Goal: Task Accomplishment & Management: Complete application form

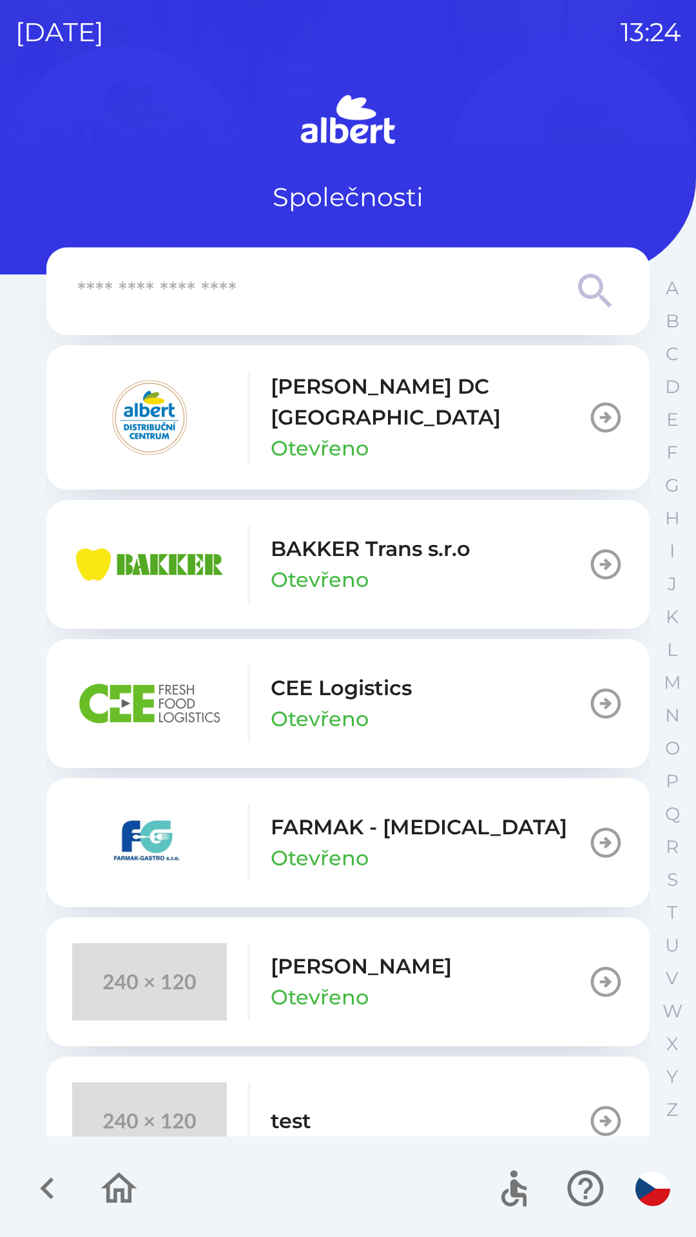
click at [184, 287] on input "text" at bounding box center [322, 291] width 490 height 35
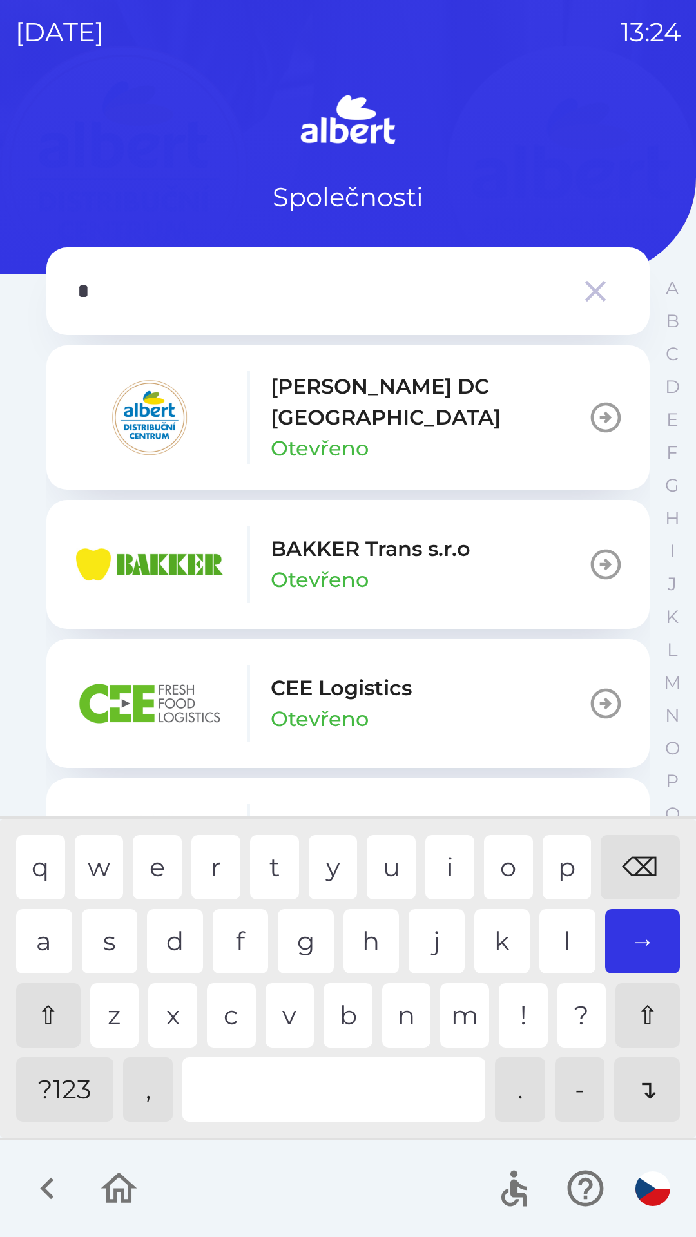
type input "**"
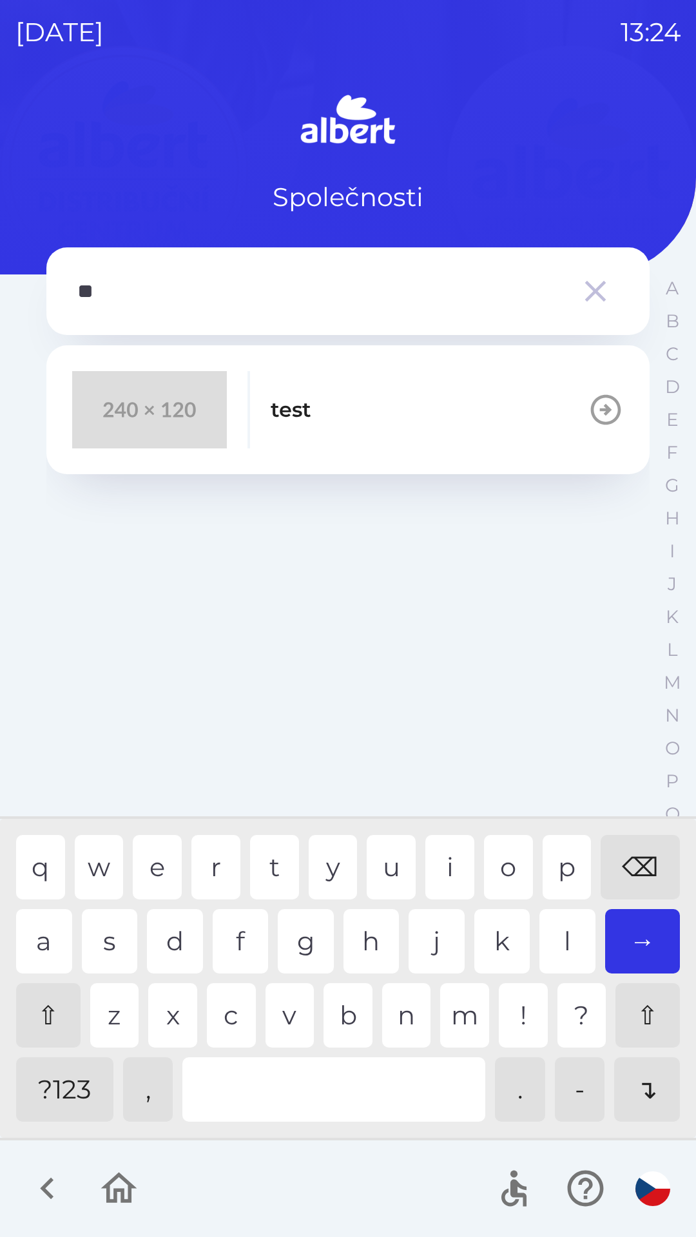
click at [170, 856] on div "e" at bounding box center [157, 867] width 49 height 64
click at [584, 287] on icon "button" at bounding box center [595, 291] width 36 height 36
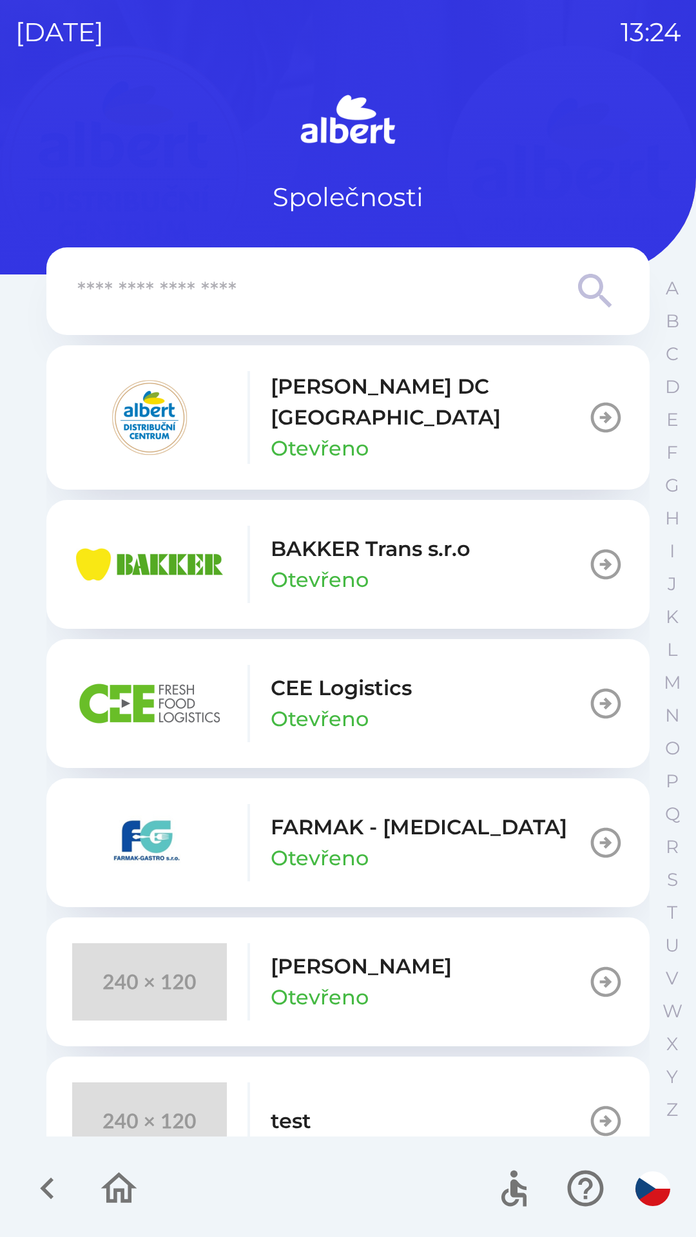
click at [298, 433] on p "Otevřeno" at bounding box center [320, 448] width 98 height 31
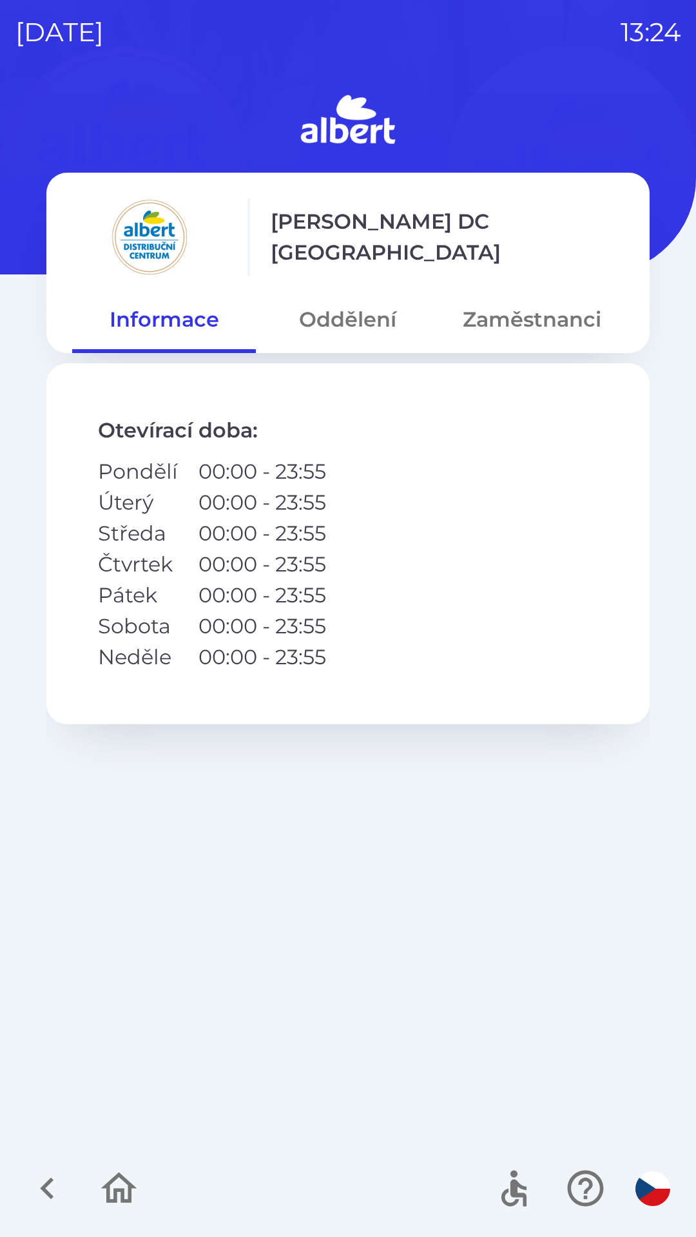
click at [341, 314] on button "Oddělení" at bounding box center [348, 319] width 184 height 46
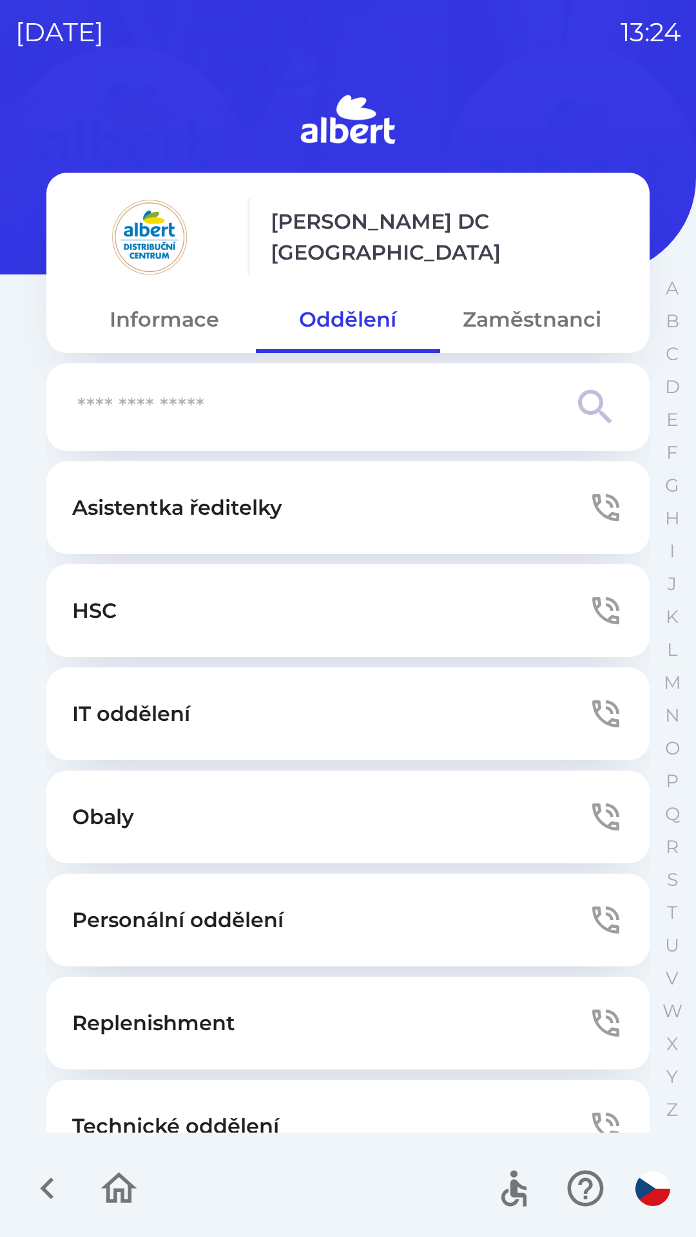
click at [137, 1116] on p "Technické oddělení" at bounding box center [175, 1126] width 207 height 31
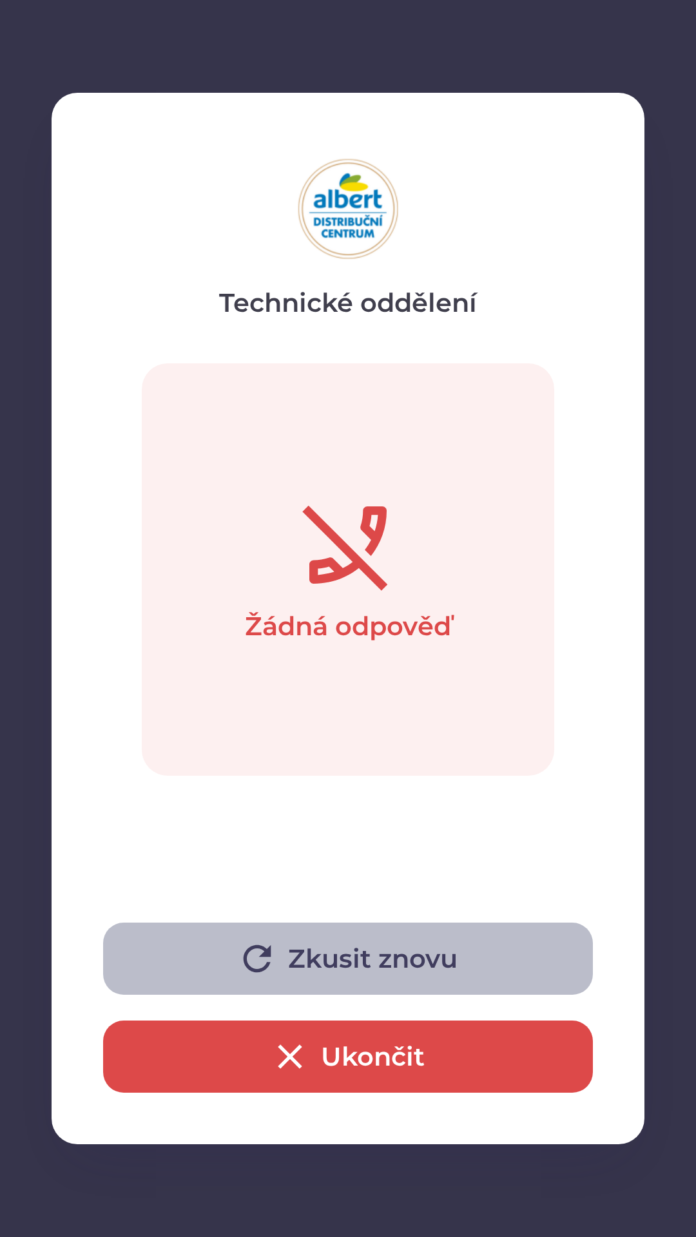
click at [271, 959] on icon "button" at bounding box center [256, 958] width 41 height 41
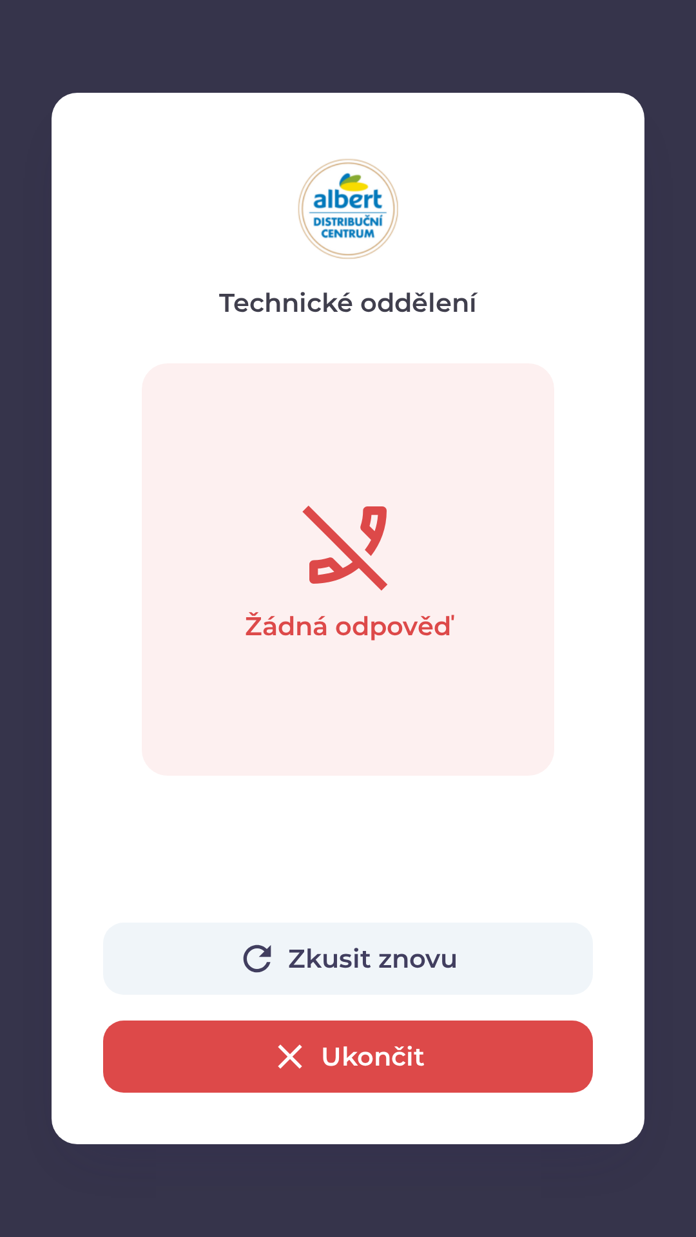
click at [309, 946] on button "Zkusit znovu" at bounding box center [348, 959] width 490 height 72
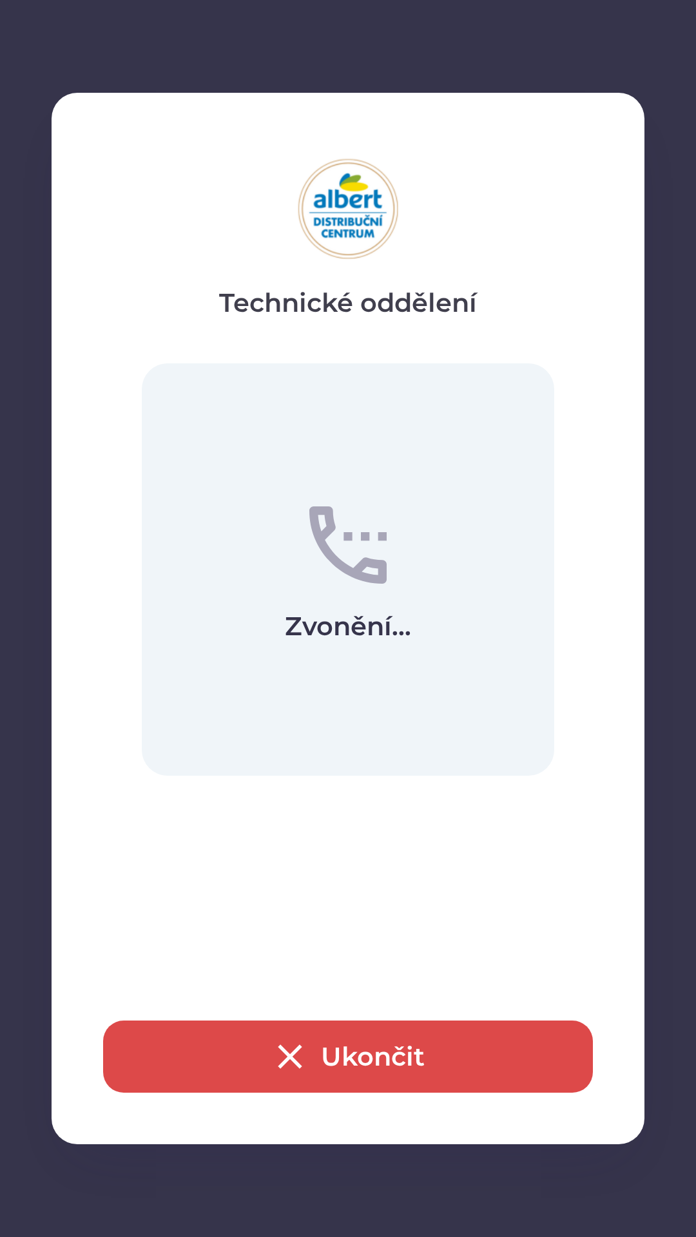
click at [275, 1063] on icon "button" at bounding box center [289, 1056] width 41 height 41
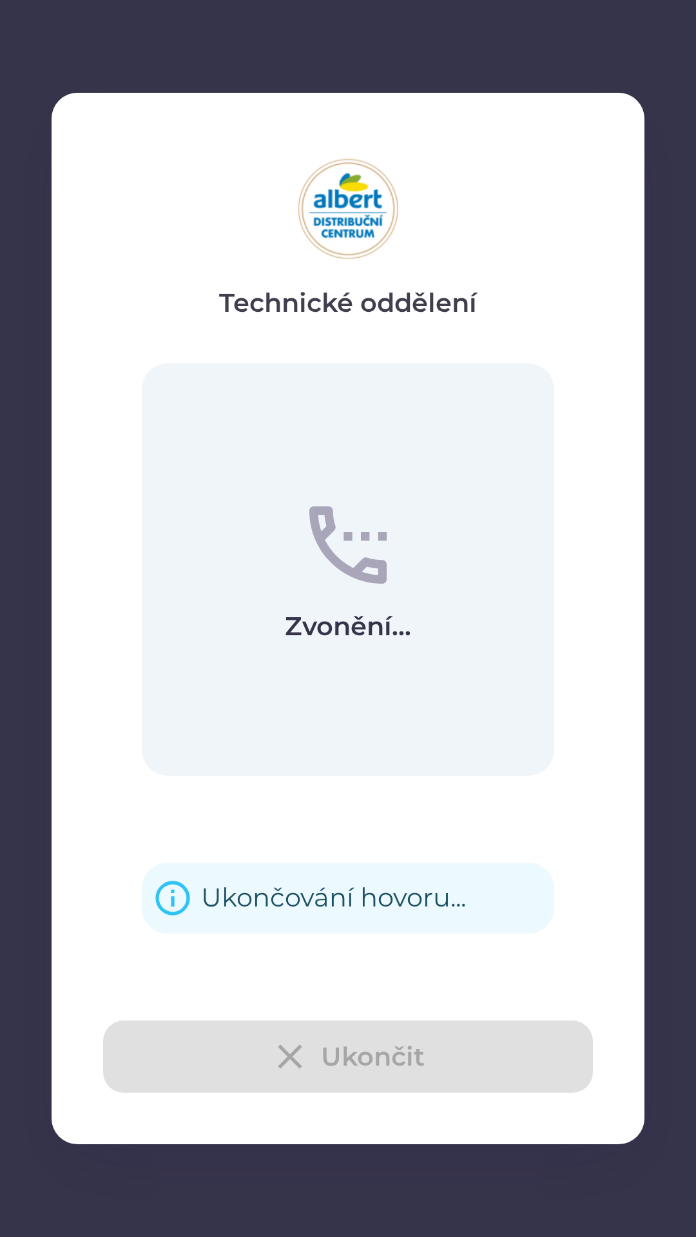
scroll to position [40, 0]
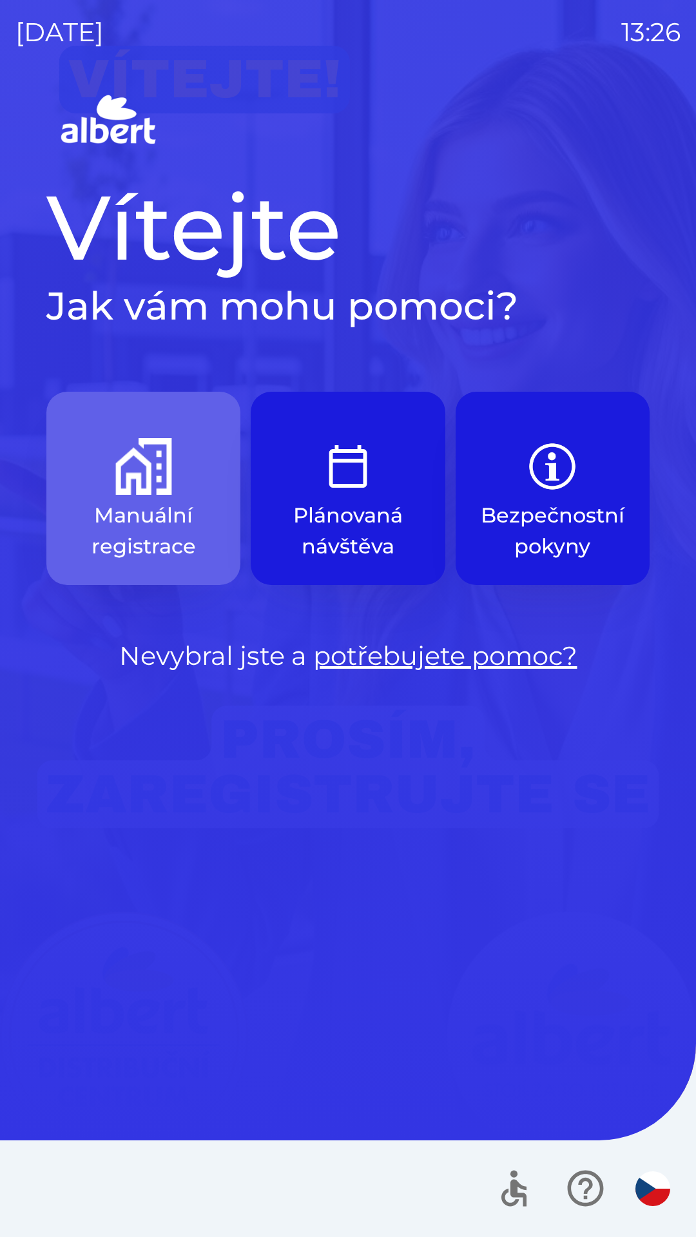
click at [166, 486] on img "button" at bounding box center [143, 466] width 57 height 57
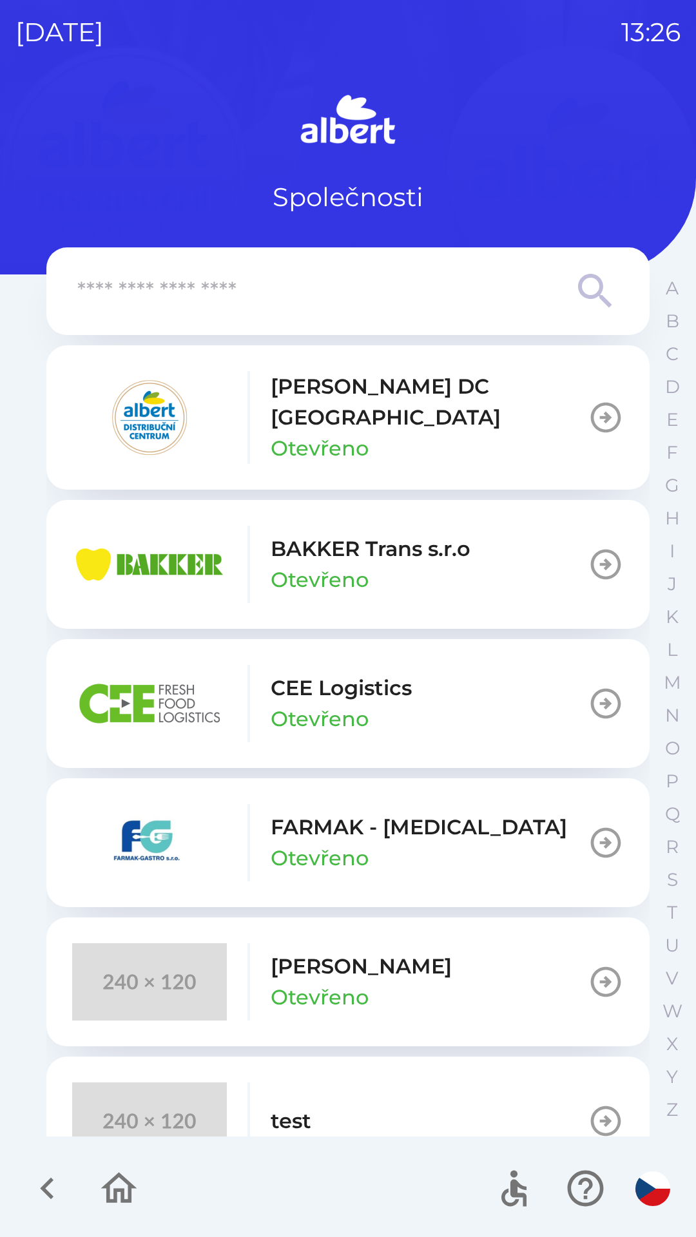
click at [349, 408] on p "[PERSON_NAME] DC [GEOGRAPHIC_DATA]" at bounding box center [429, 402] width 317 height 62
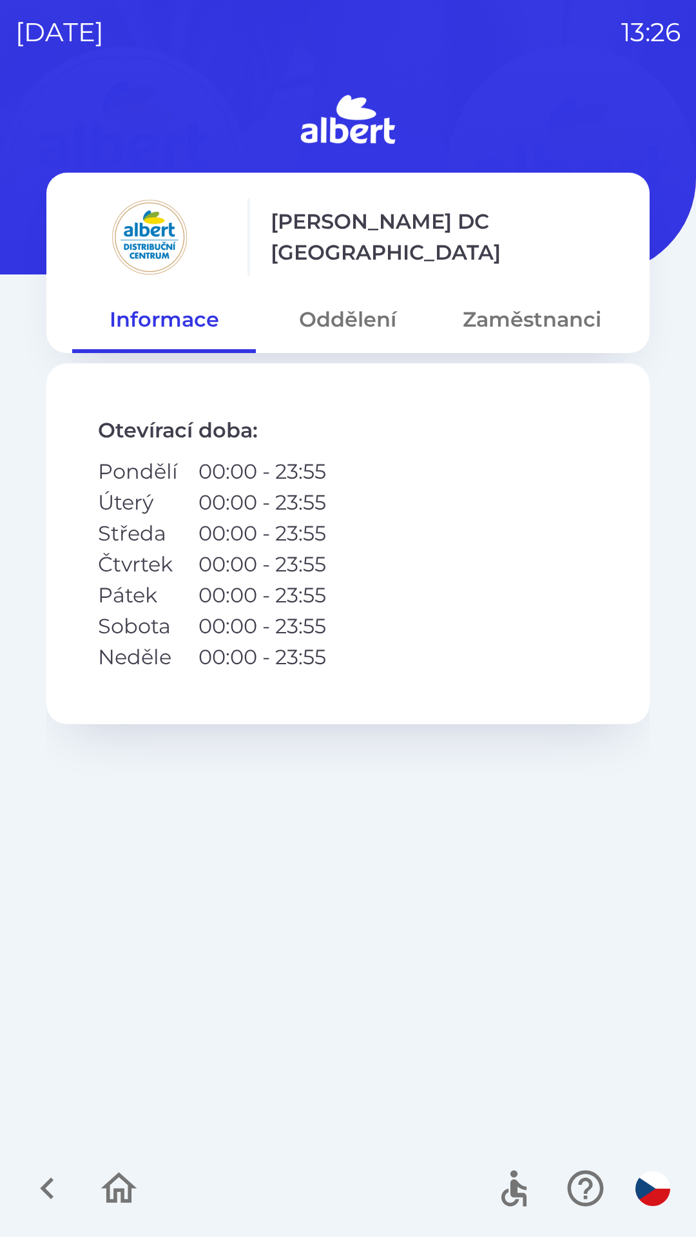
click at [347, 314] on button "Oddělení" at bounding box center [348, 319] width 184 height 46
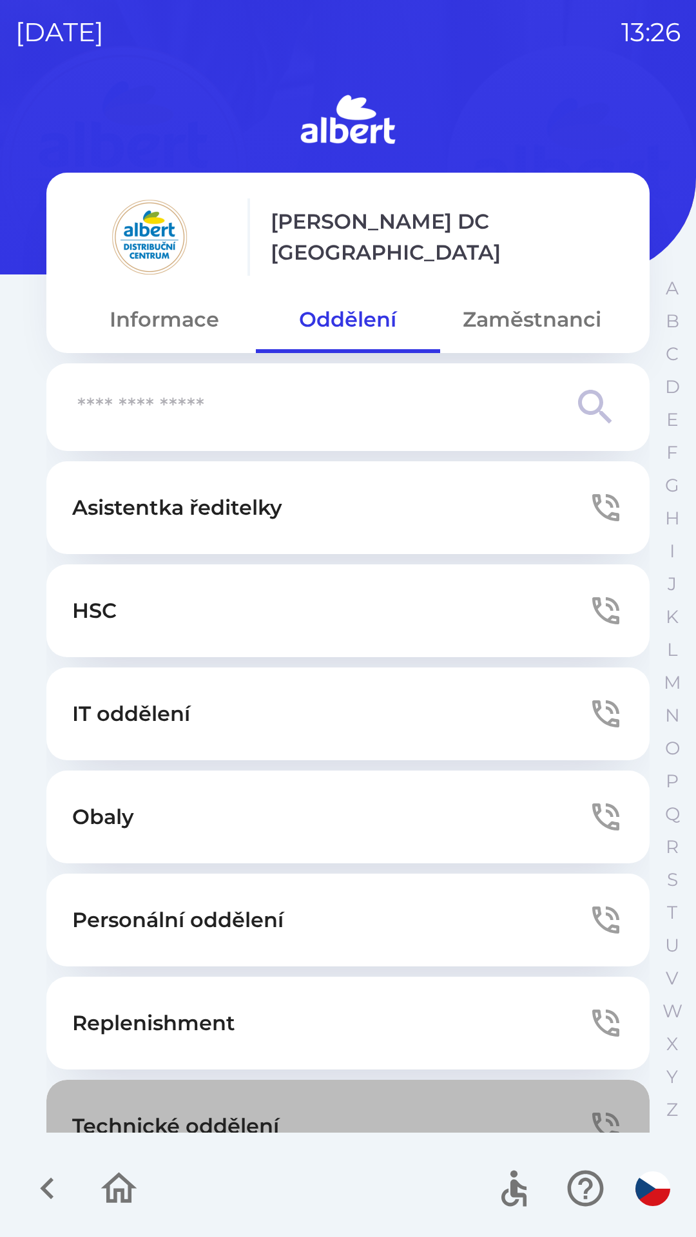
click at [414, 1093] on button "Technické oddělení" at bounding box center [347, 1126] width 603 height 93
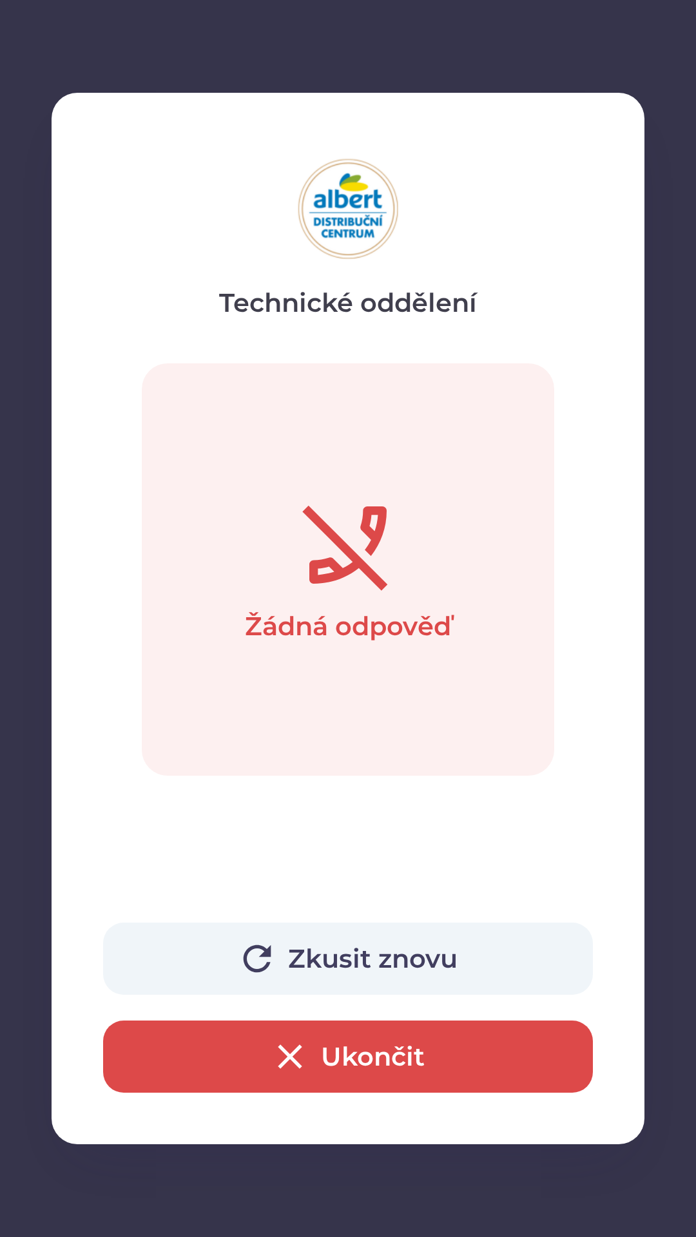
click at [265, 1049] on button "Ukončit" at bounding box center [348, 1056] width 490 height 72
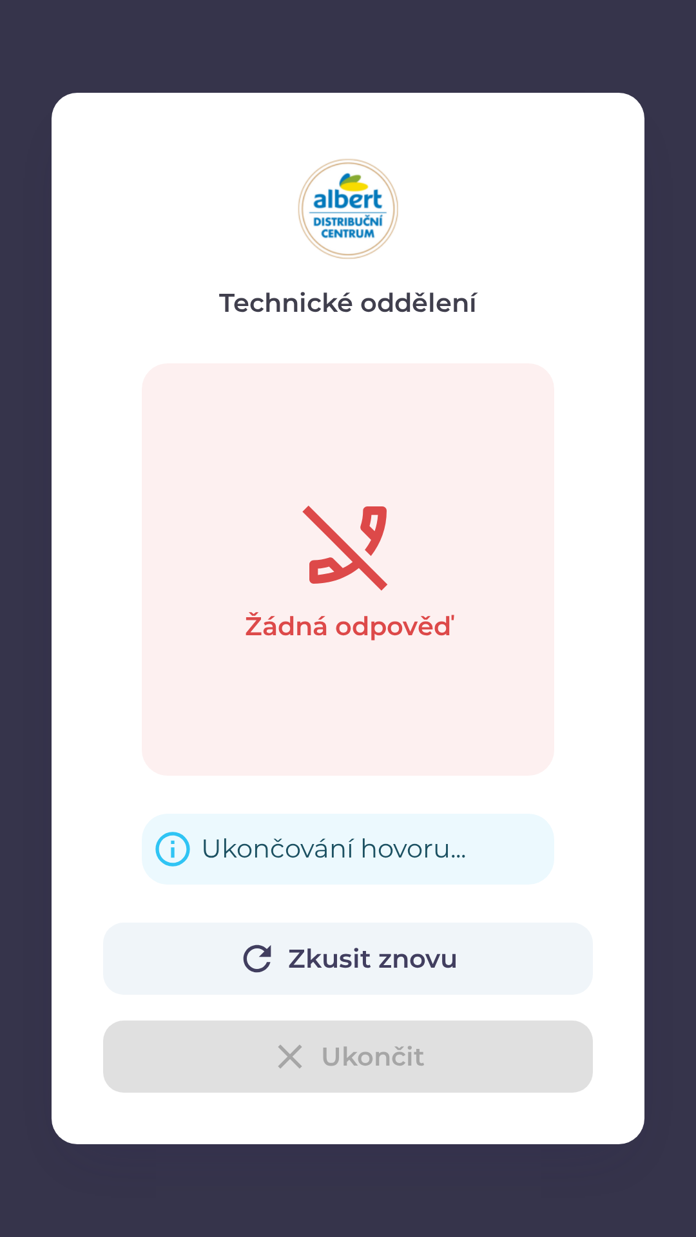
scroll to position [40, 0]
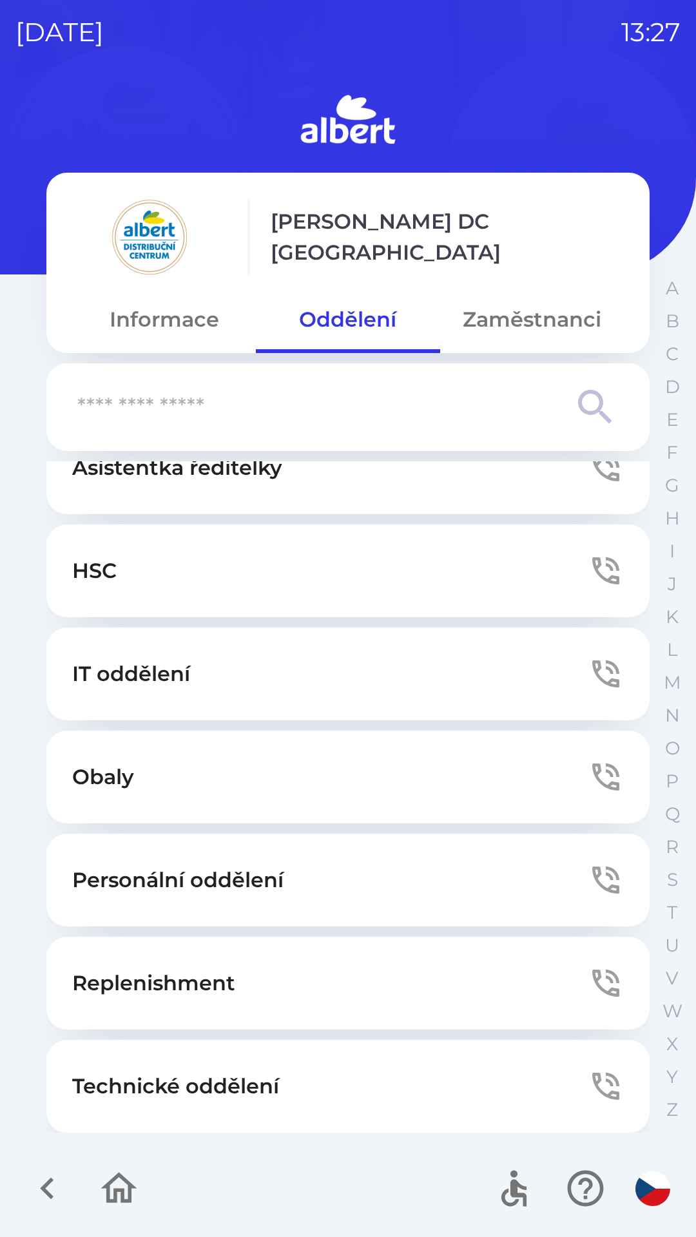
click at [224, 1076] on p "Technické oddělení" at bounding box center [175, 1086] width 207 height 31
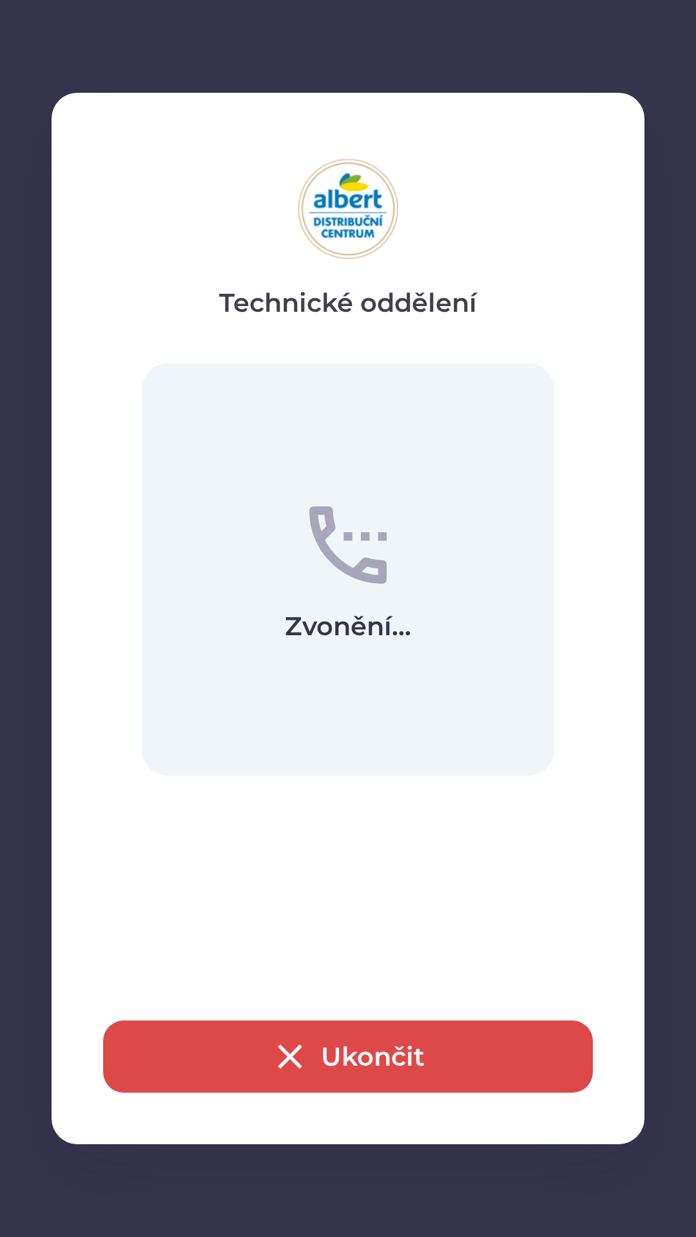
click at [366, 1062] on button "Ukončit" at bounding box center [348, 1056] width 490 height 72
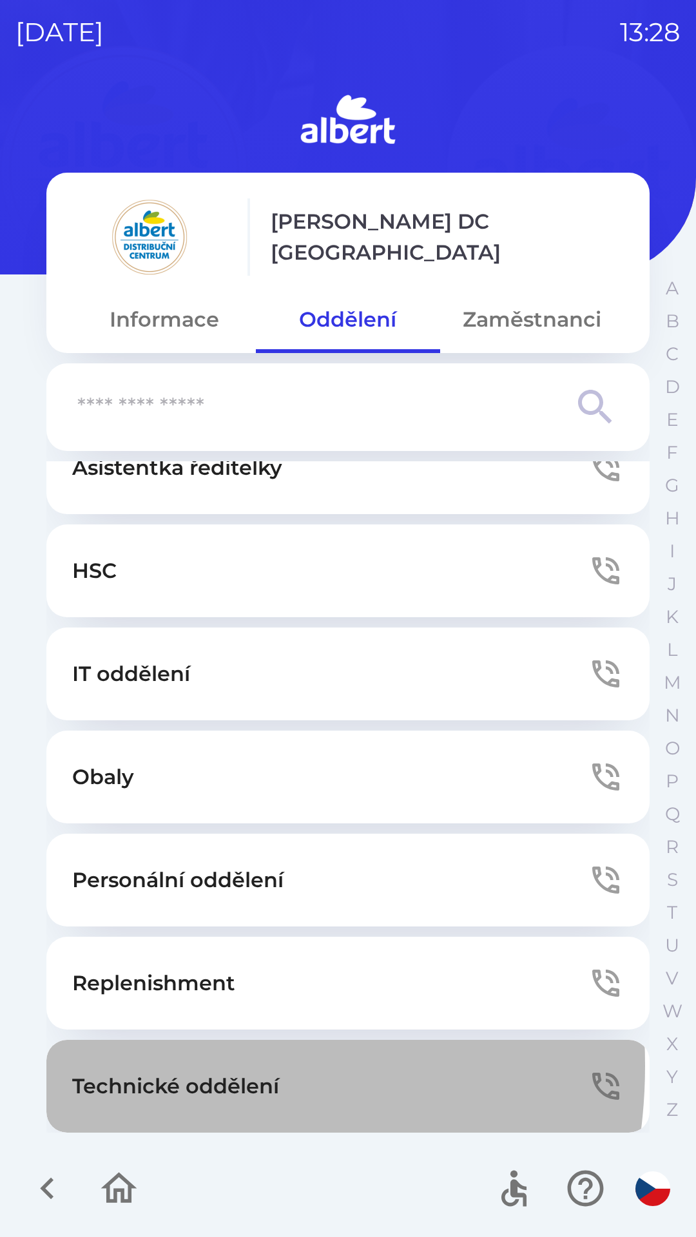
click at [130, 1066] on button "Technické oddělení" at bounding box center [347, 1086] width 603 height 93
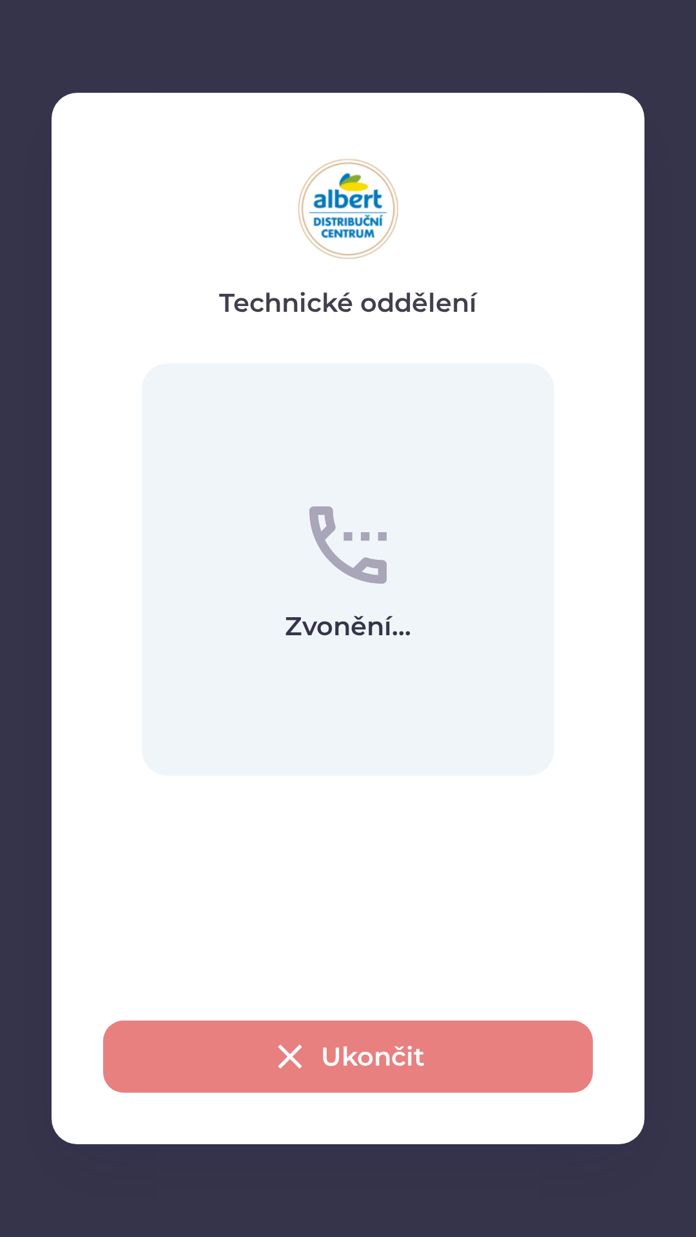
click at [338, 1062] on button "Ukončit" at bounding box center [348, 1056] width 490 height 72
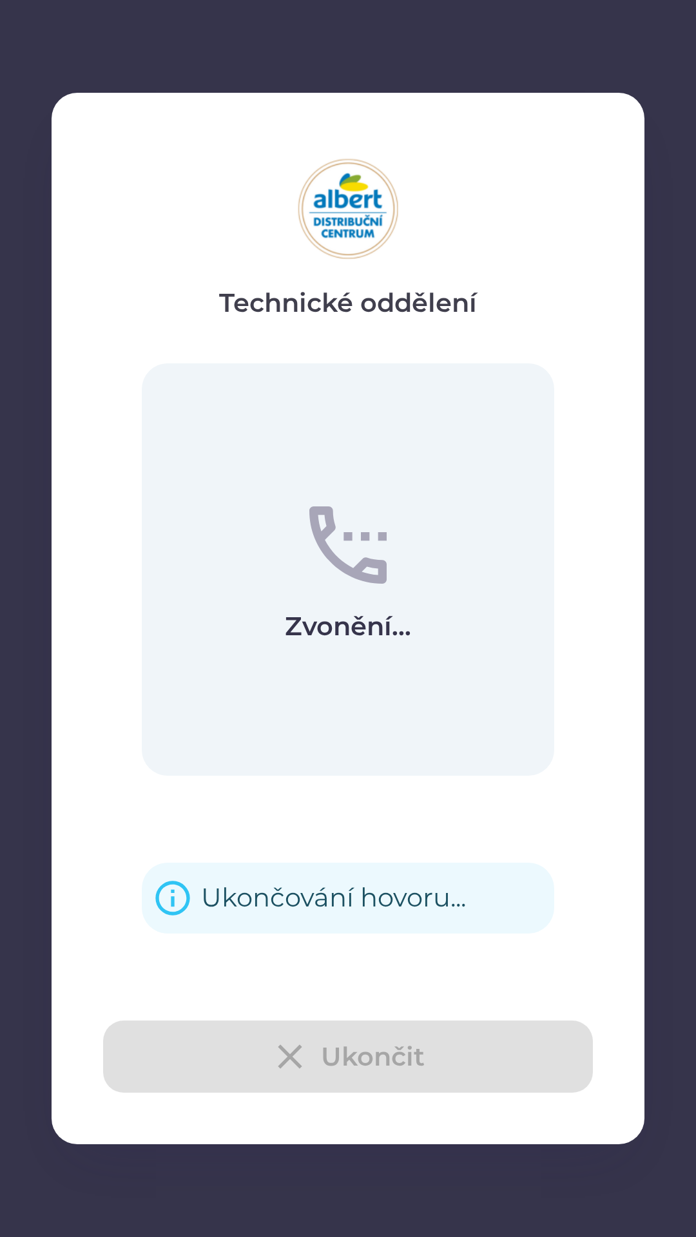
click at [305, 1061] on div "Ukončit" at bounding box center [348, 1056] width 490 height 72
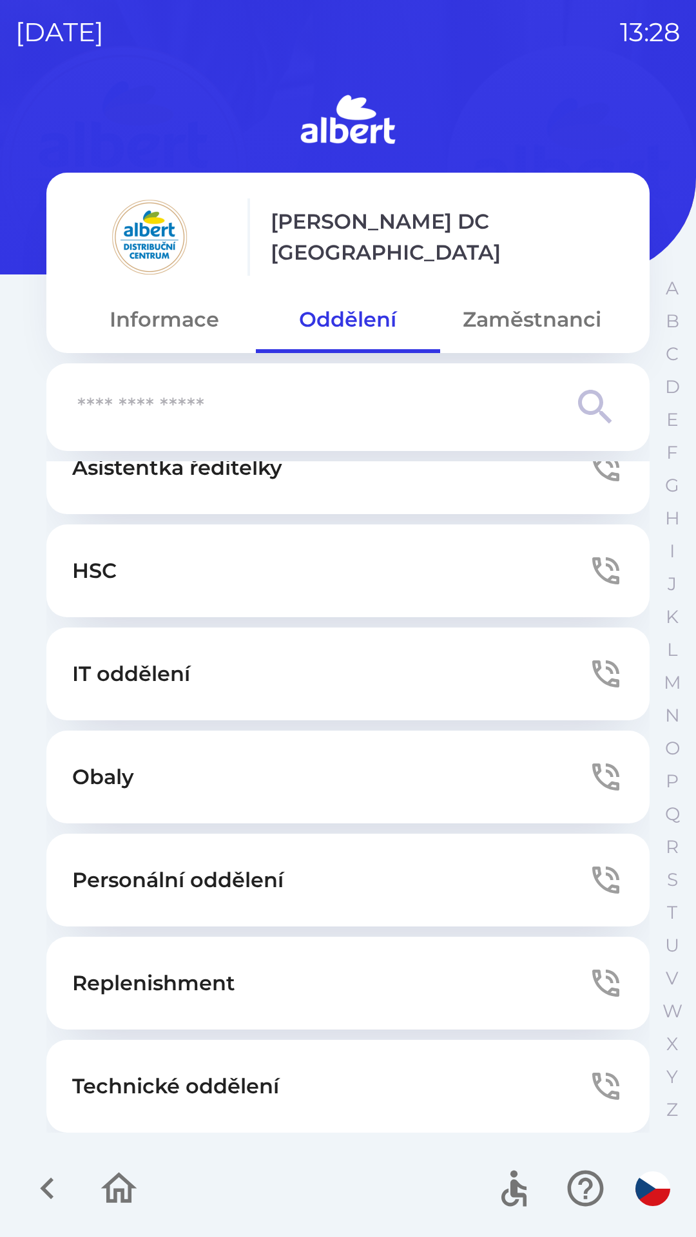
click at [500, 318] on button "Zaměstnanci" at bounding box center [532, 319] width 184 height 46
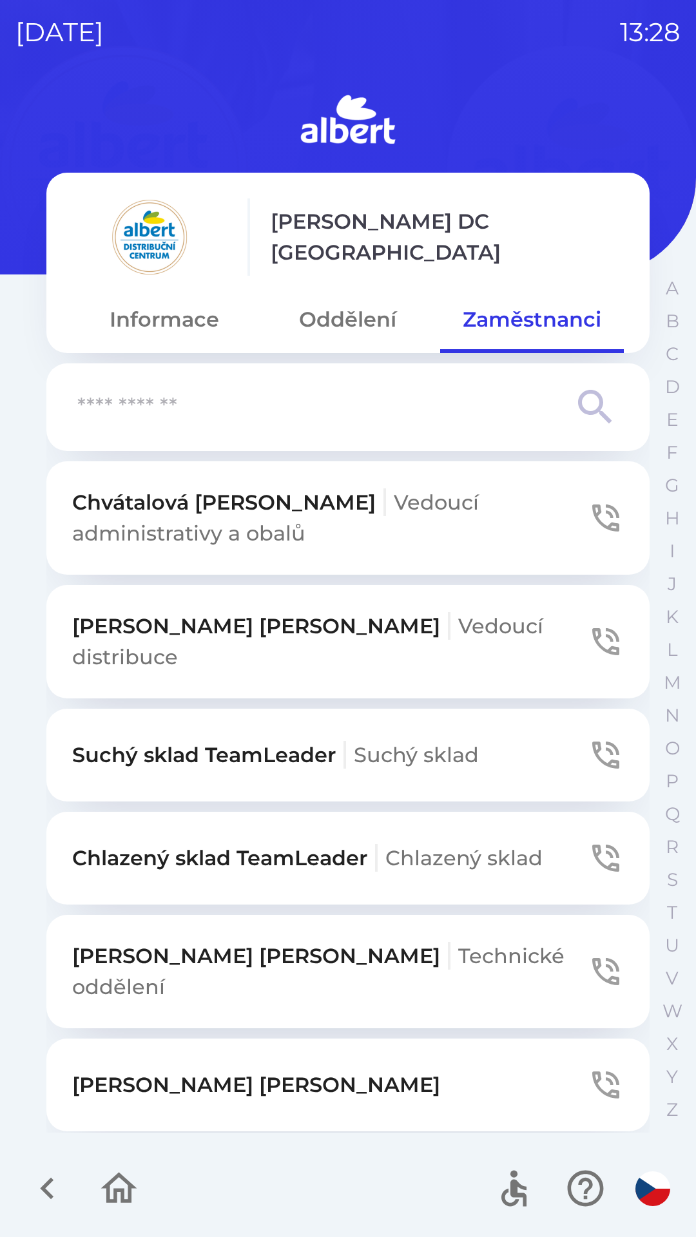
click at [289, 407] on input "text" at bounding box center [322, 407] width 490 height 35
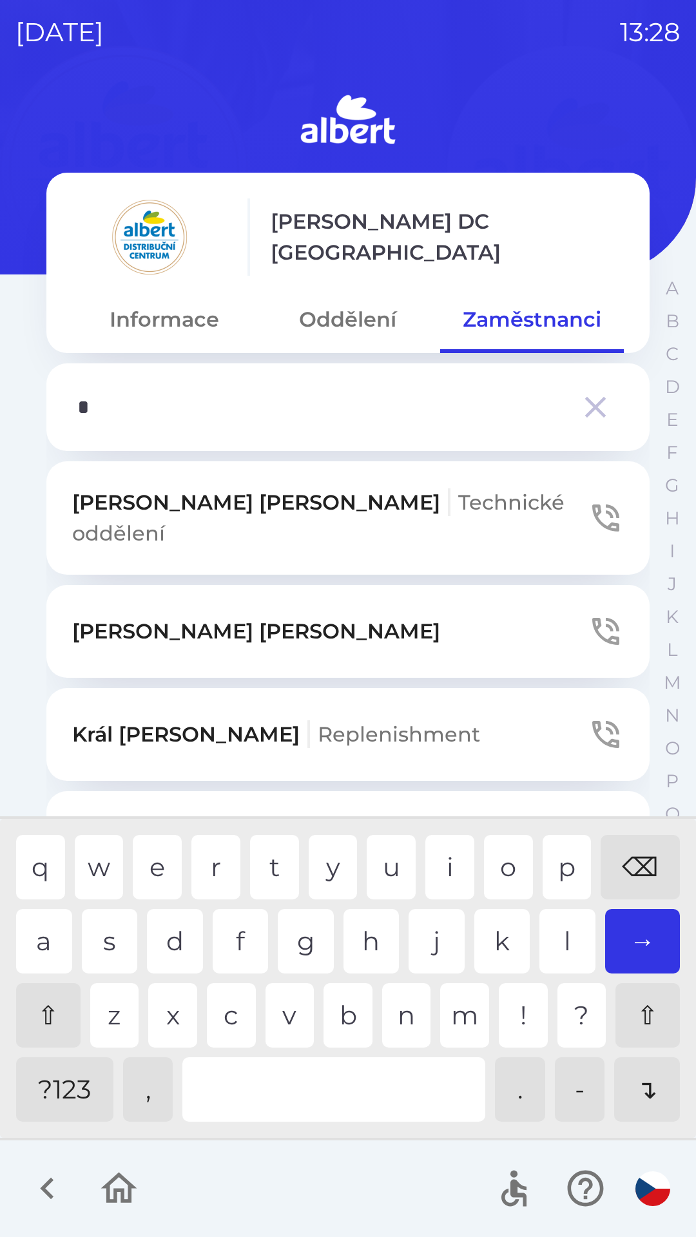
type input "**"
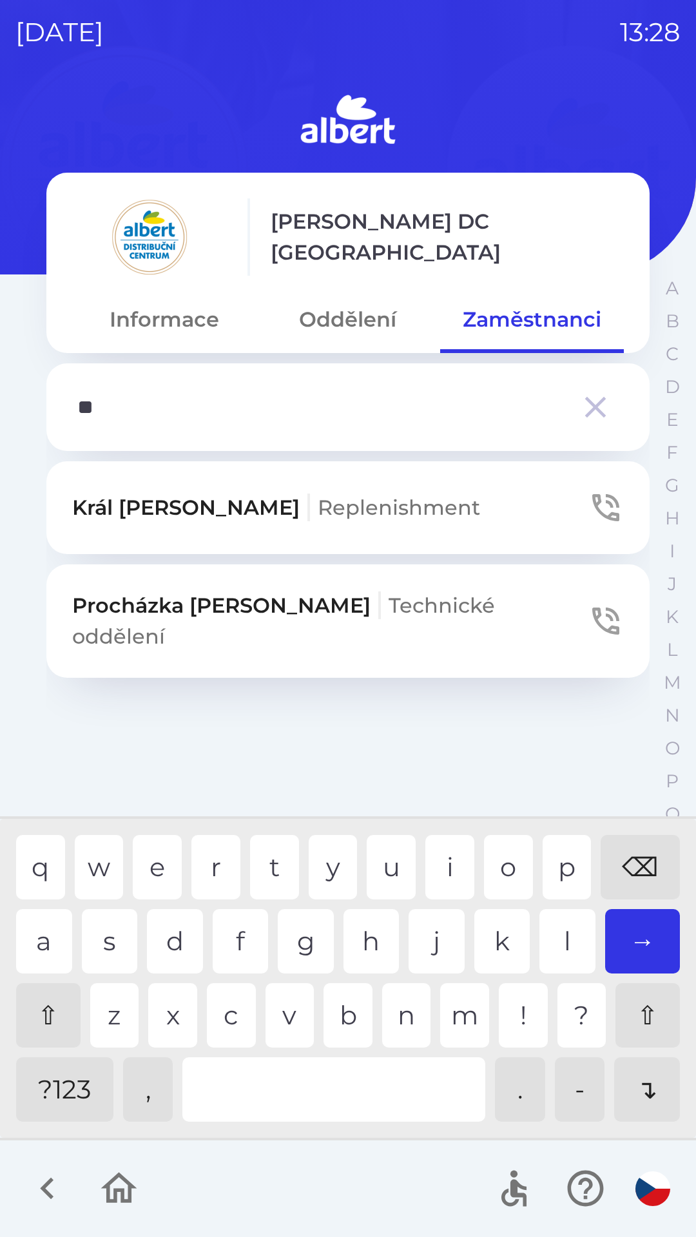
click at [377, 590] on button "[PERSON_NAME] Technické oddělení" at bounding box center [347, 620] width 603 height 113
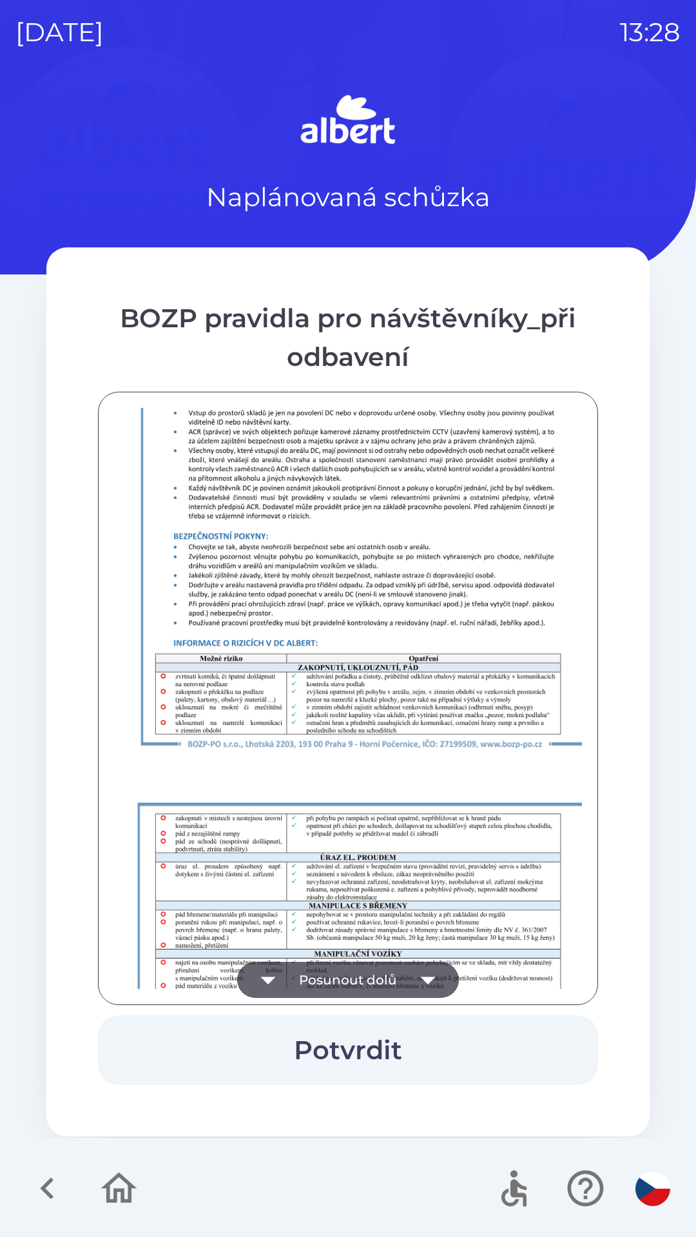
scroll to position [904, 0]
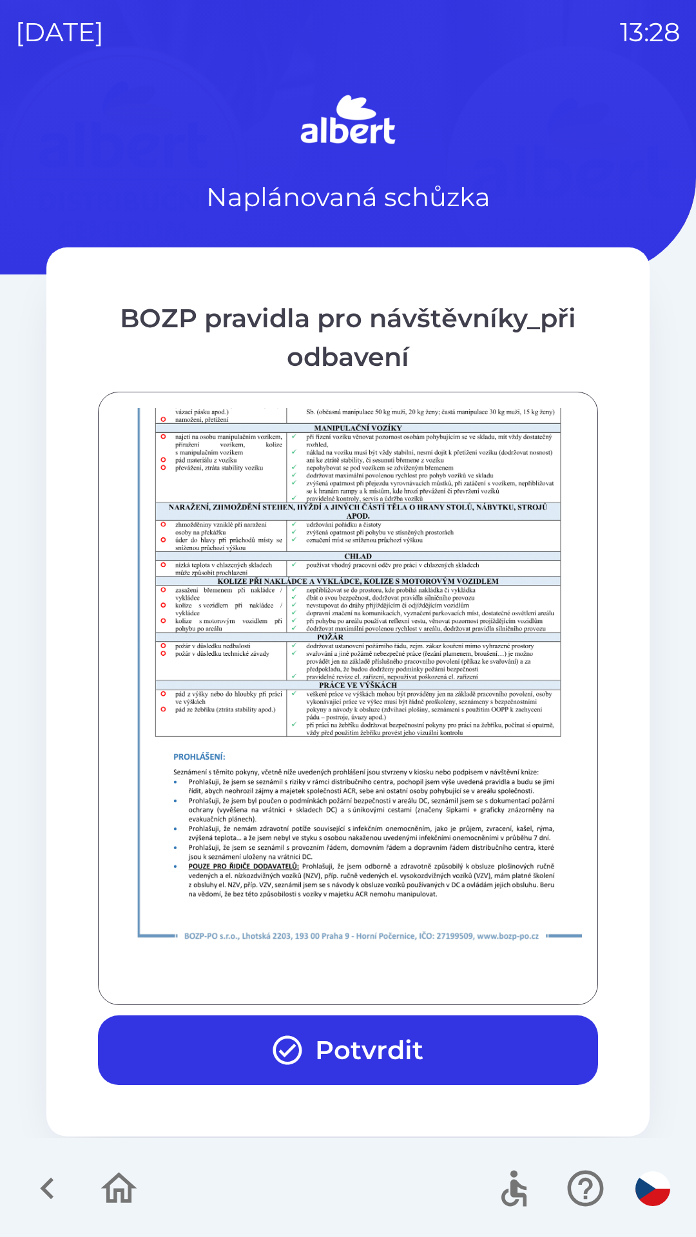
click at [240, 1030] on button "Potvrdit" at bounding box center [348, 1050] width 500 height 70
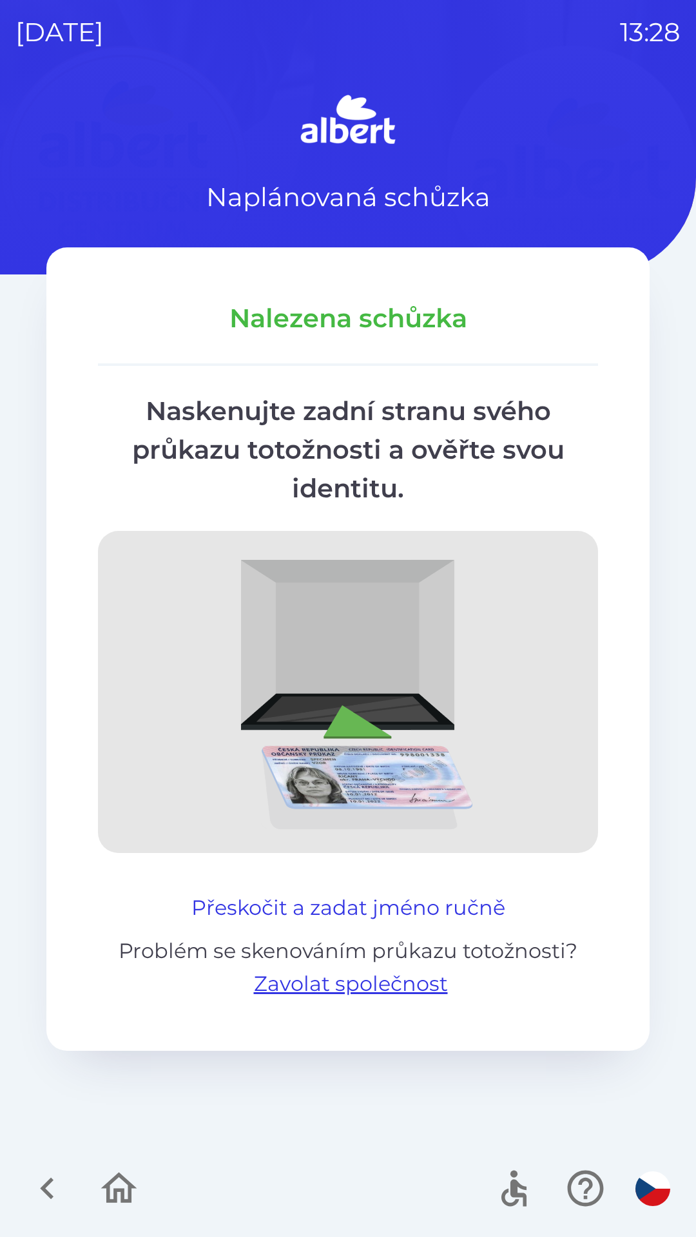
click at [434, 895] on button "Přeskočit a zadat jméno ručně" at bounding box center [348, 907] width 324 height 31
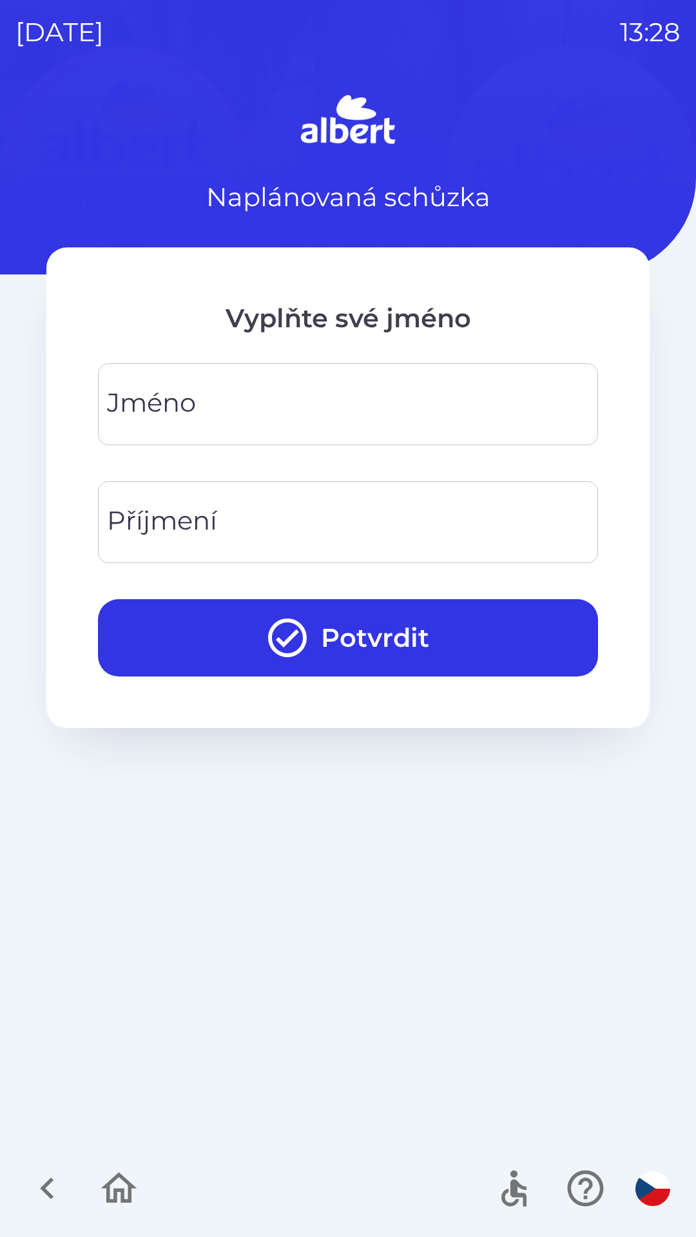
click at [247, 383] on input "Jméno" at bounding box center [347, 404] width 469 height 51
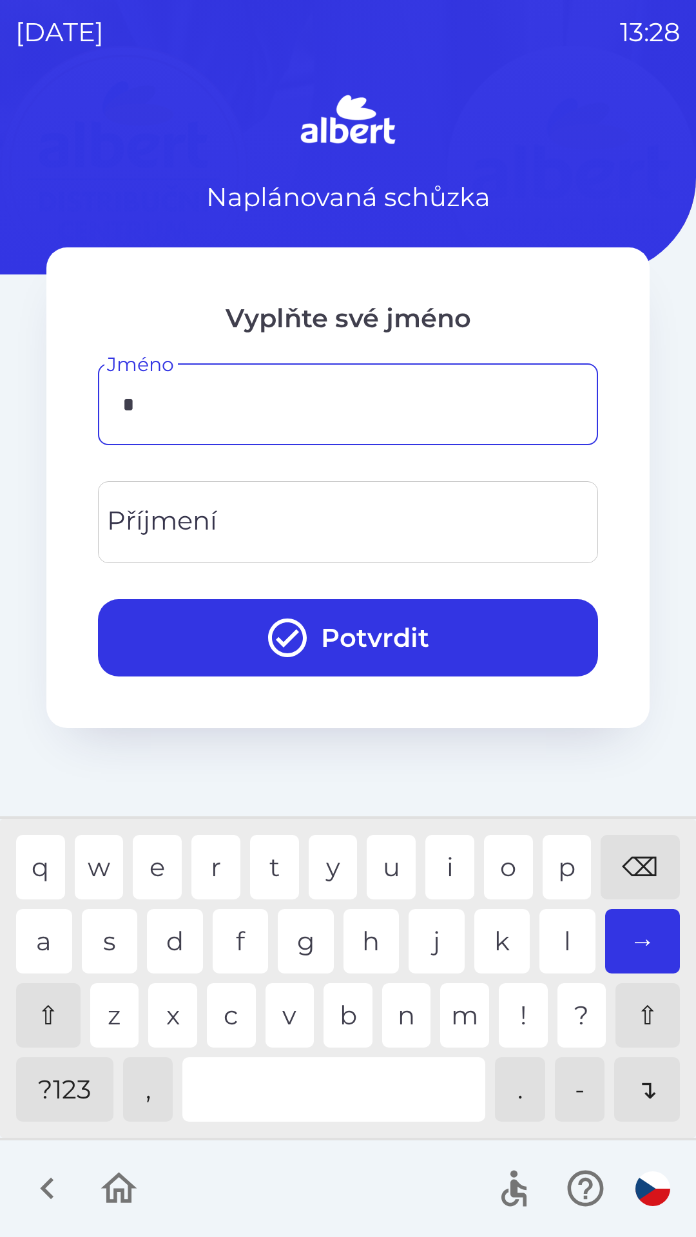
click at [547, 946] on div "l" at bounding box center [567, 941] width 56 height 64
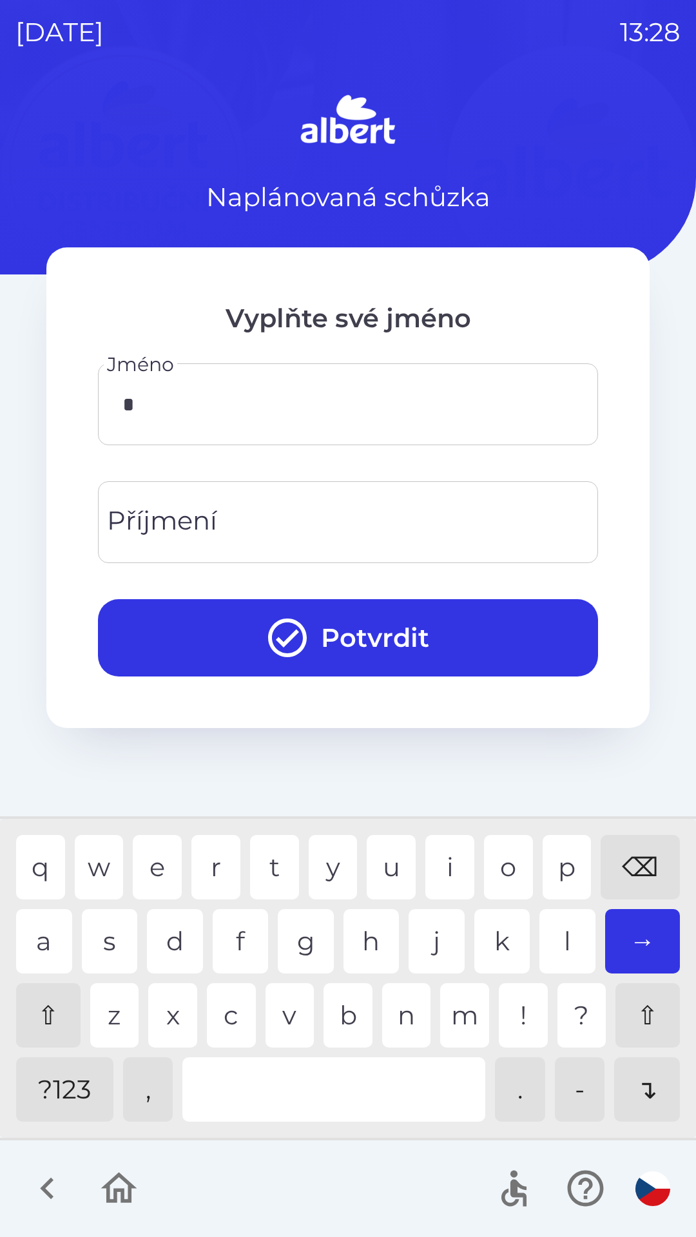
click at [416, 890] on div "q w e r t y u i o p ⌫" at bounding box center [348, 867] width 664 height 64
click at [481, 944] on div "k" at bounding box center [502, 941] width 56 height 64
type input "*"
click at [629, 844] on div "⌫" at bounding box center [639, 867] width 79 height 64
click at [46, 930] on div "a" at bounding box center [44, 941] width 56 height 64
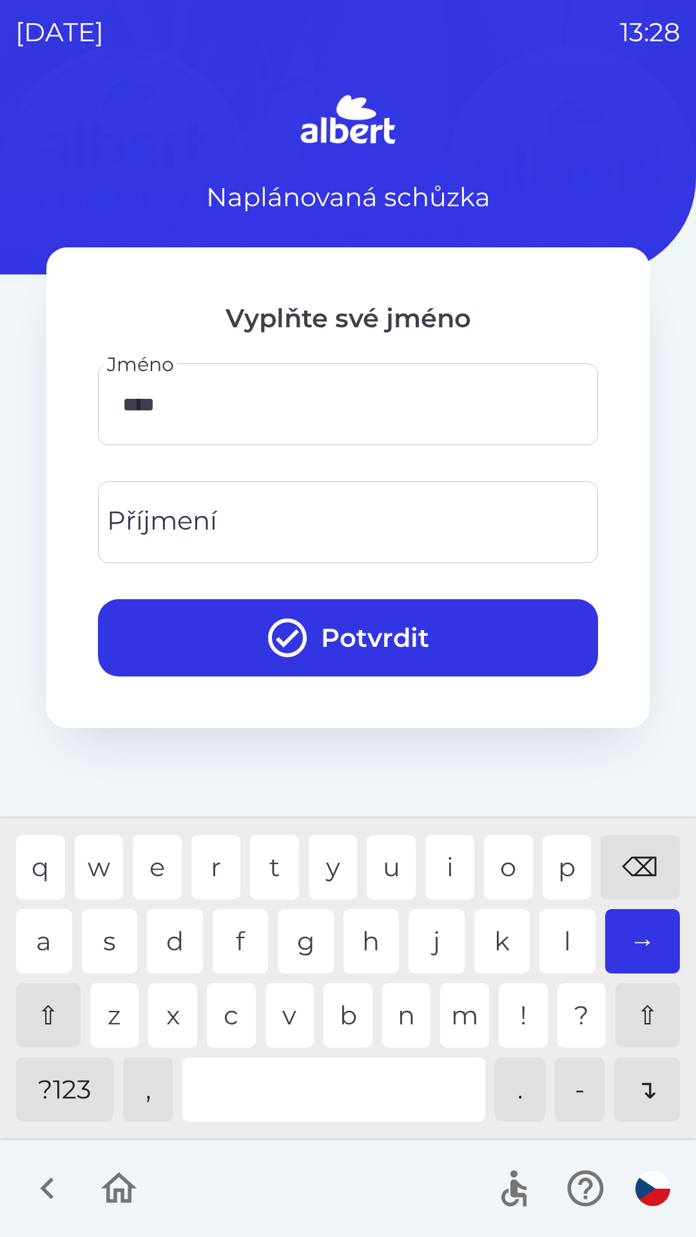
type input "*****"
click at [256, 537] on input "Příjmení" at bounding box center [347, 522] width 469 height 51
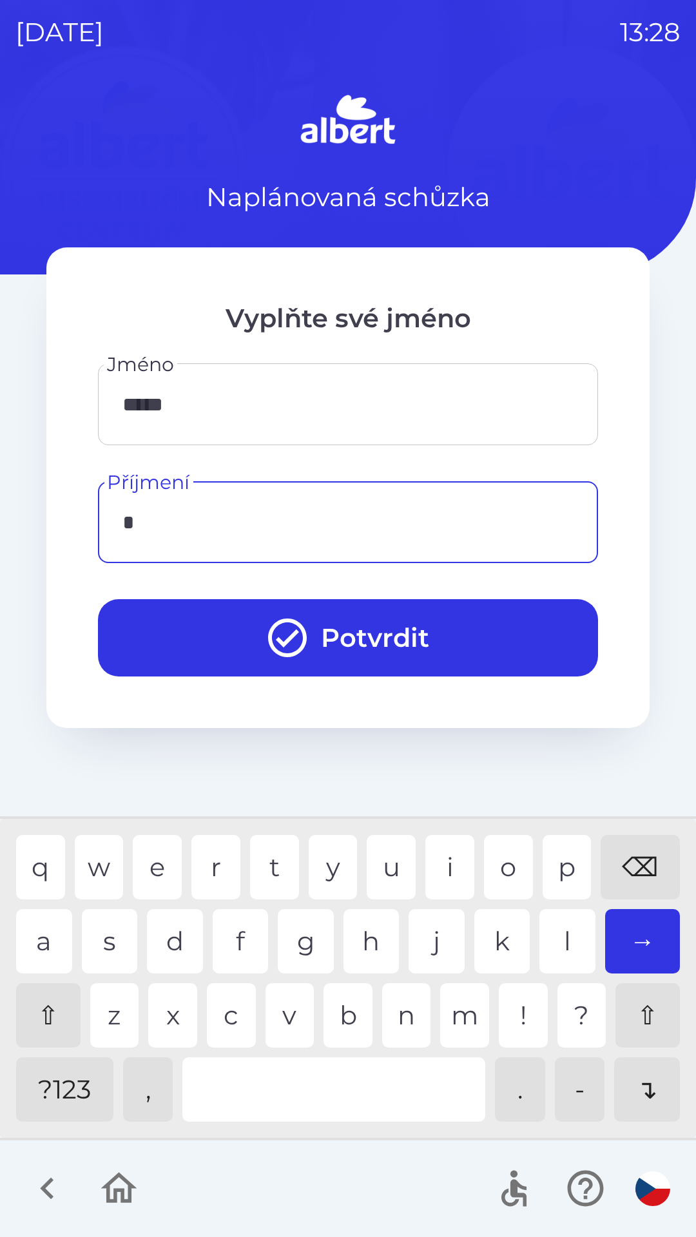
click at [284, 1024] on div "v" at bounding box center [289, 1015] width 49 height 64
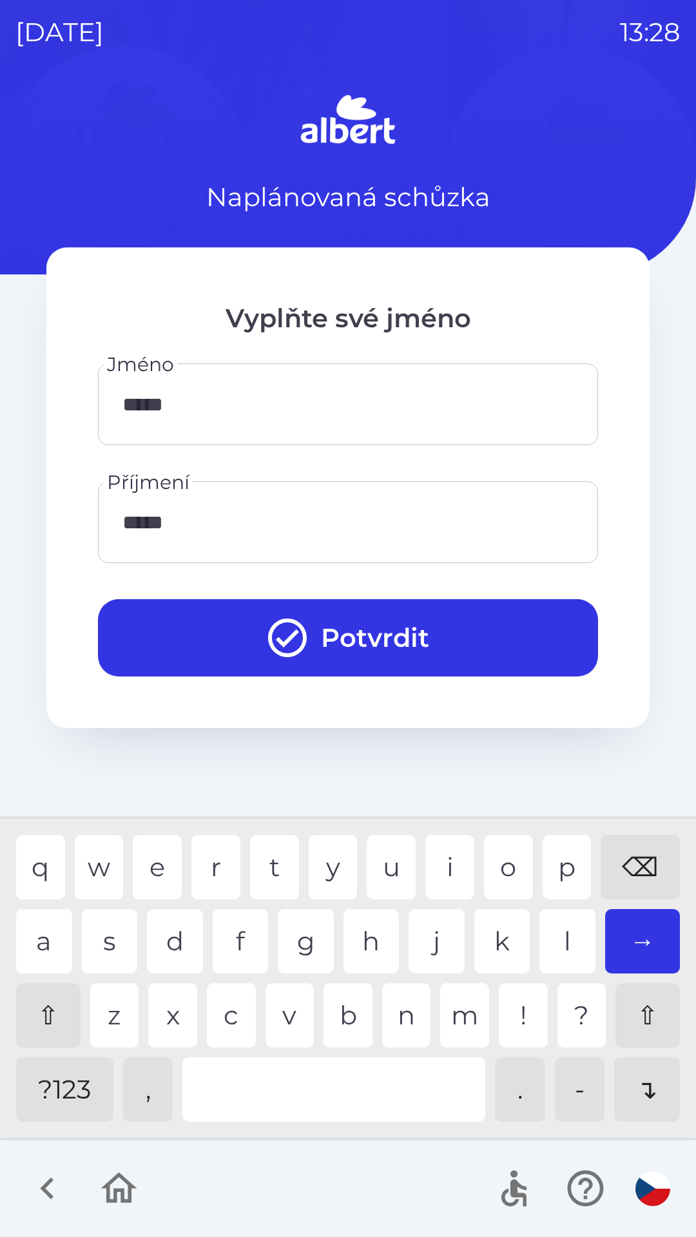
click at [378, 867] on div "u" at bounding box center [391, 867] width 49 height 64
type input "*******"
click at [365, 642] on button "Potvrdit" at bounding box center [348, 637] width 500 height 77
